Goal: Information Seeking & Learning: Find specific fact

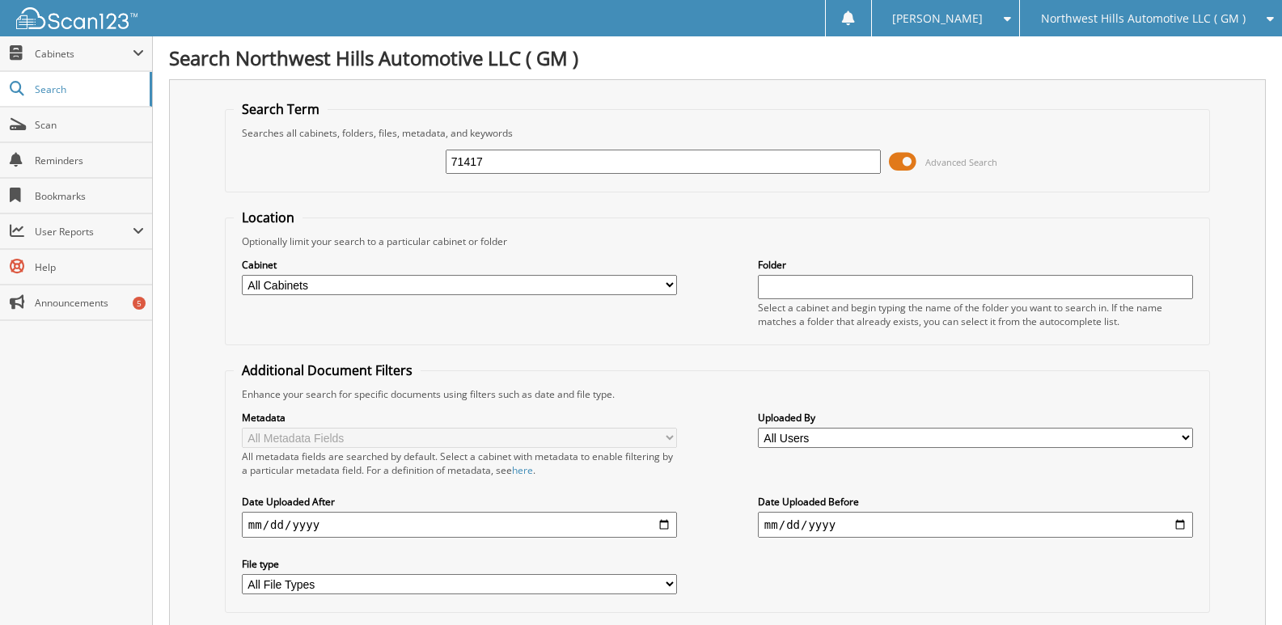
type input "71417"
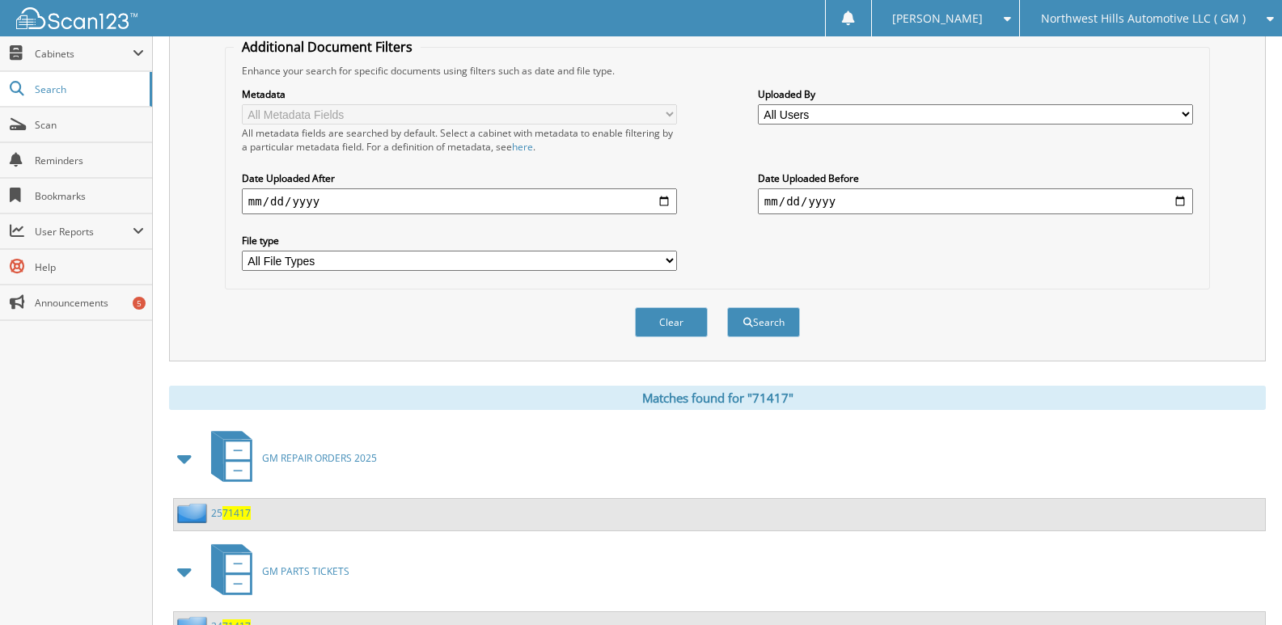
scroll to position [392, 0]
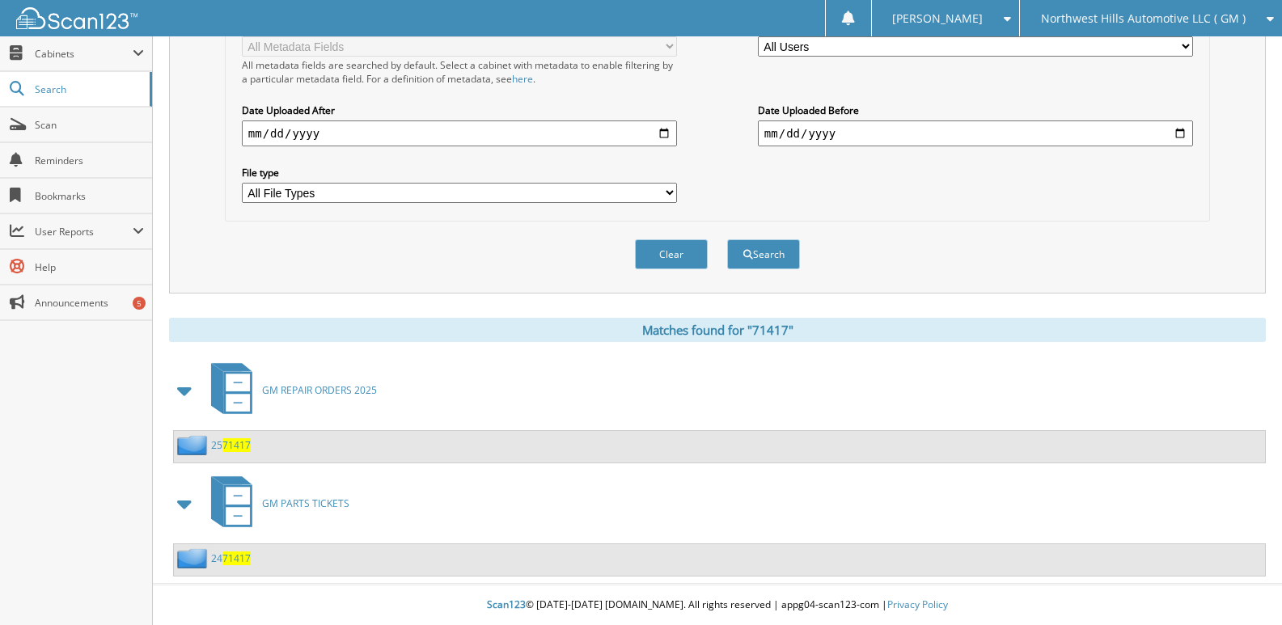
click at [217, 447] on link "25 71417" at bounding box center [231, 445] width 40 height 14
